Goal: Use online tool/utility: Utilize a website feature to perform a specific function

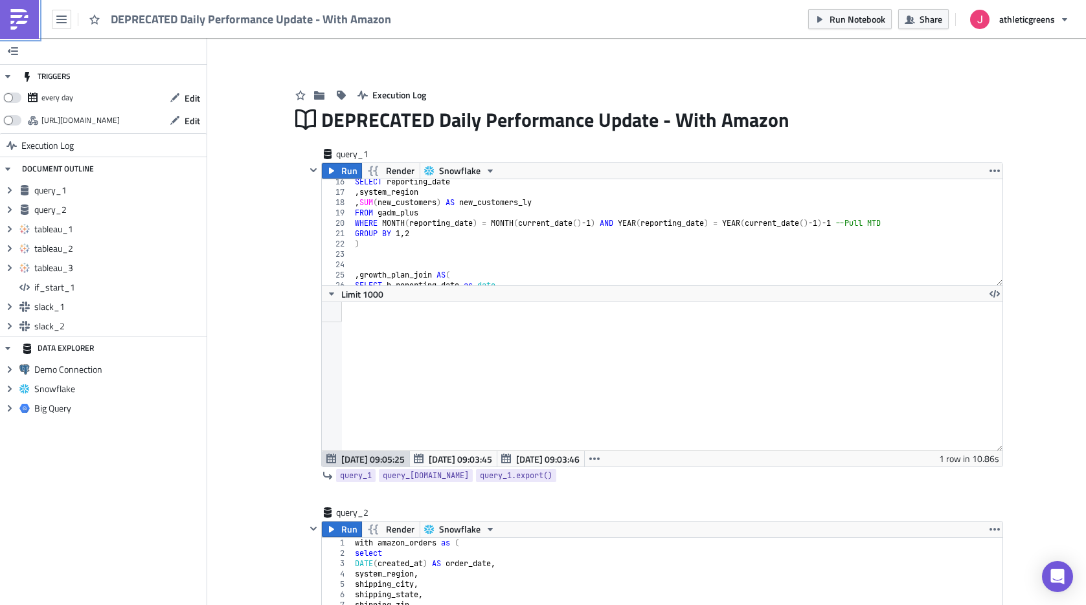
click at [23, 17] on img at bounding box center [19, 19] width 21 height 21
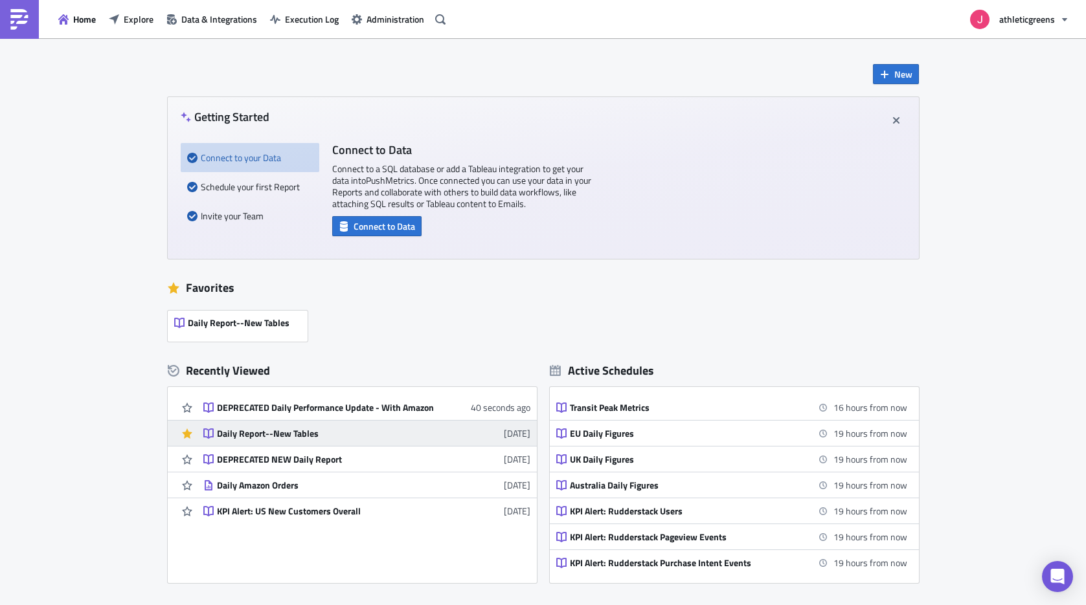
click at [286, 435] on div "Daily Report--New Tables" at bounding box center [330, 434] width 227 height 12
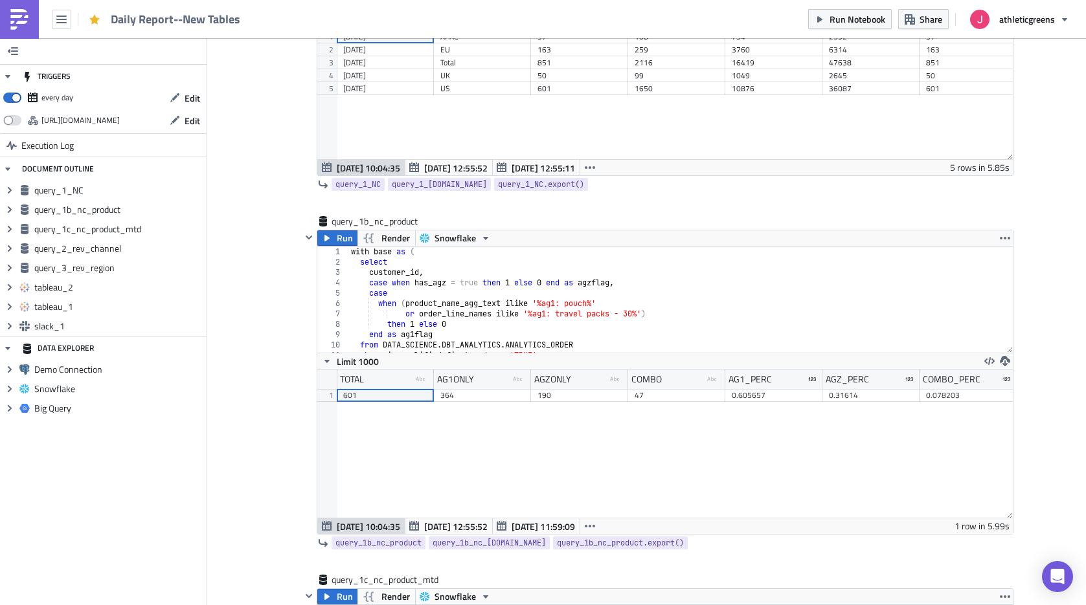
scroll to position [294, 0]
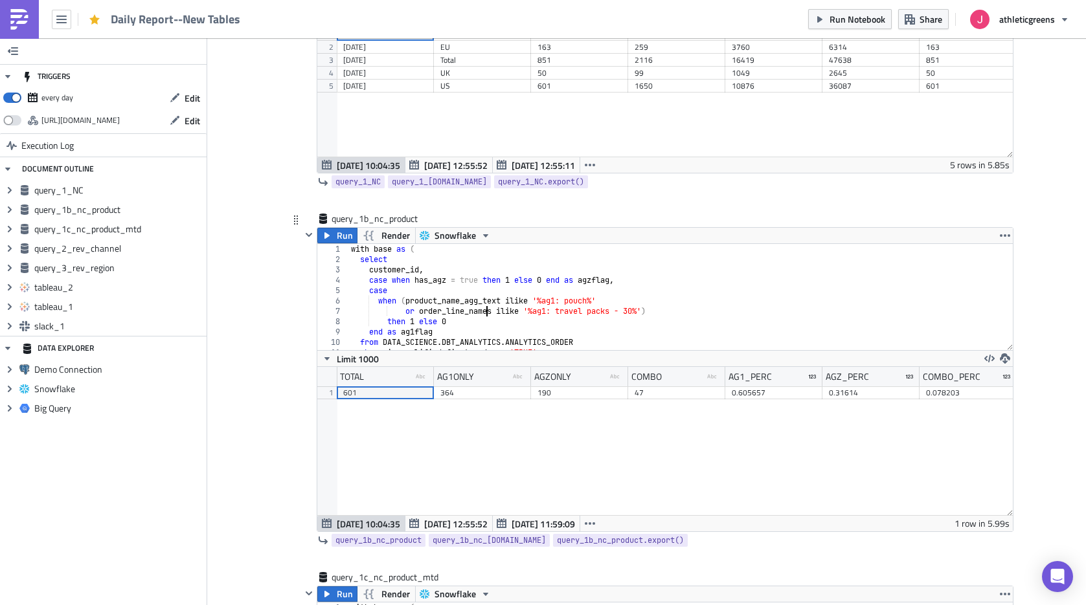
click at [485, 312] on div "with base as ( select customer_id , case when has_agz = true then 1 else 0 end …" at bounding box center [680, 307] width 664 height 127
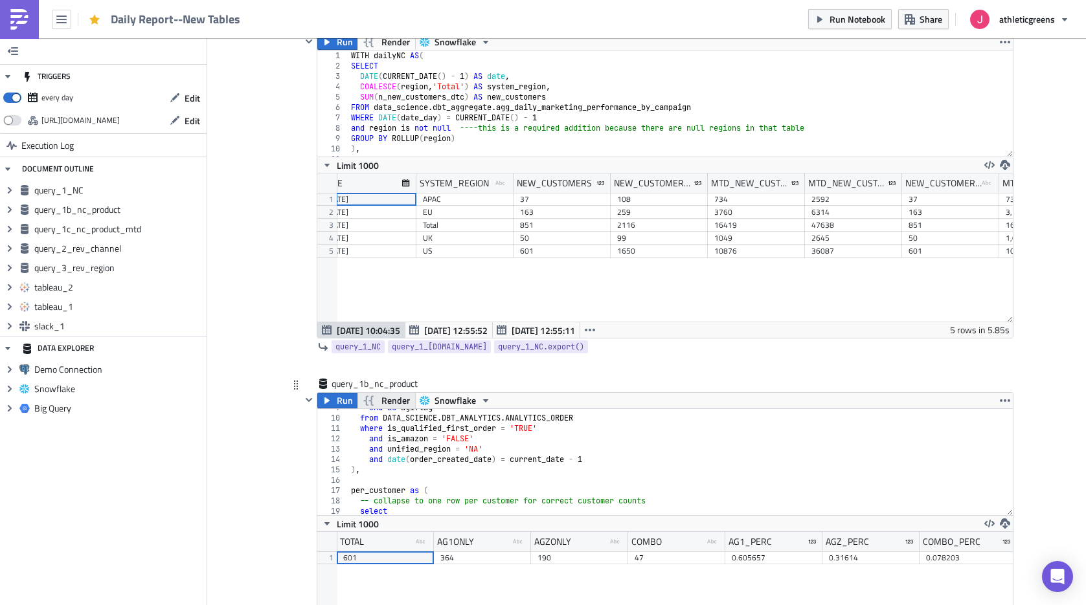
scroll to position [161, 0]
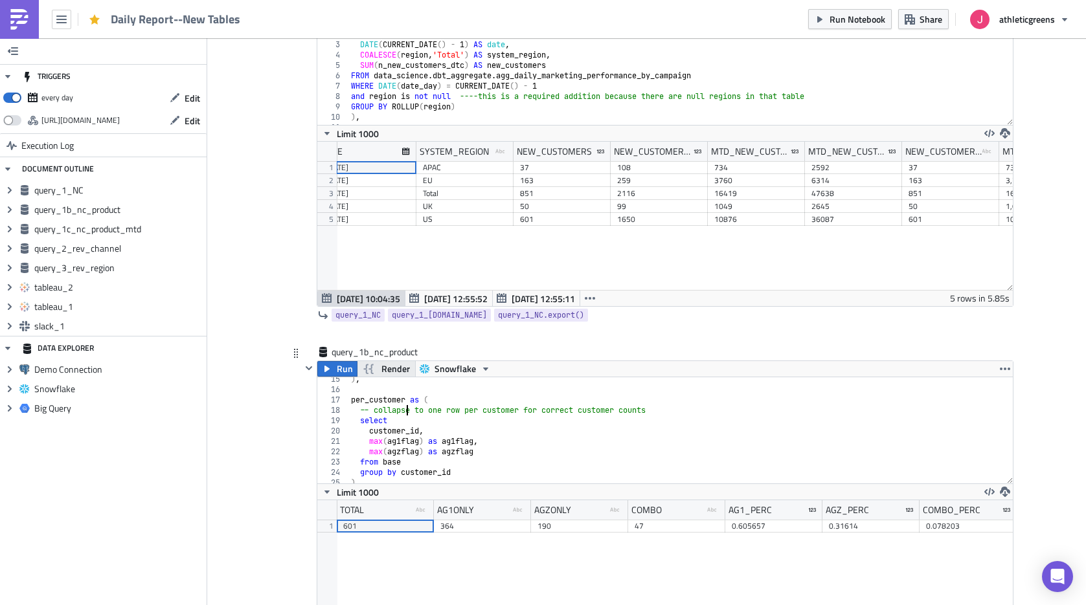
click at [409, 411] on div ") , per_customer as ( -- collapse to one row per customer for correct customer …" at bounding box center [680, 437] width 664 height 127
type textarea "from counts;"
